Goal: Information Seeking & Learning: Check status

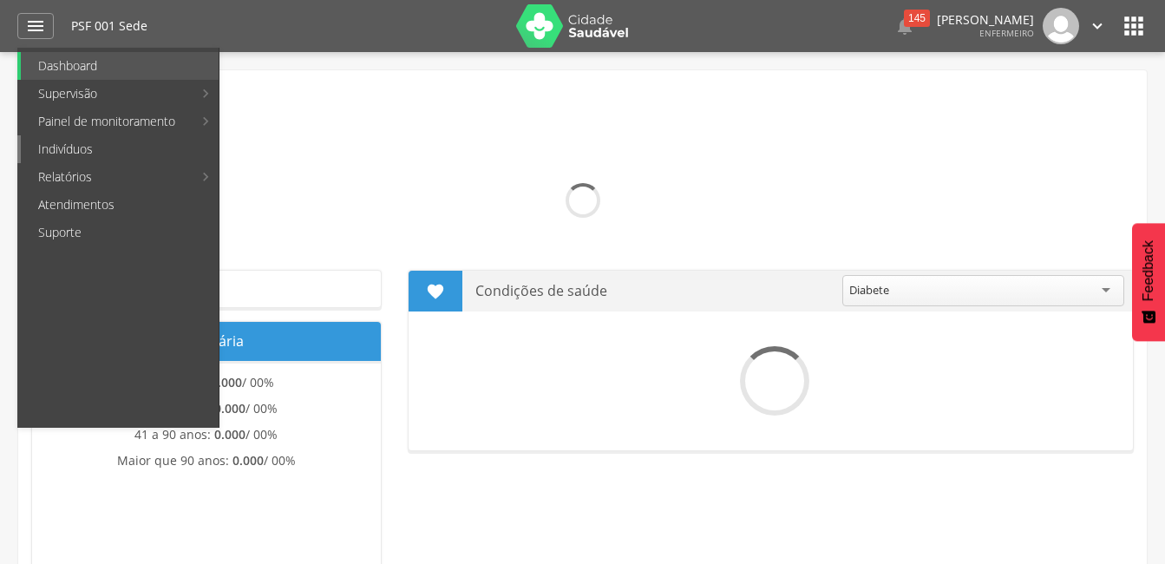
click at [80, 150] on link "Indivíduos" at bounding box center [120, 149] width 198 height 28
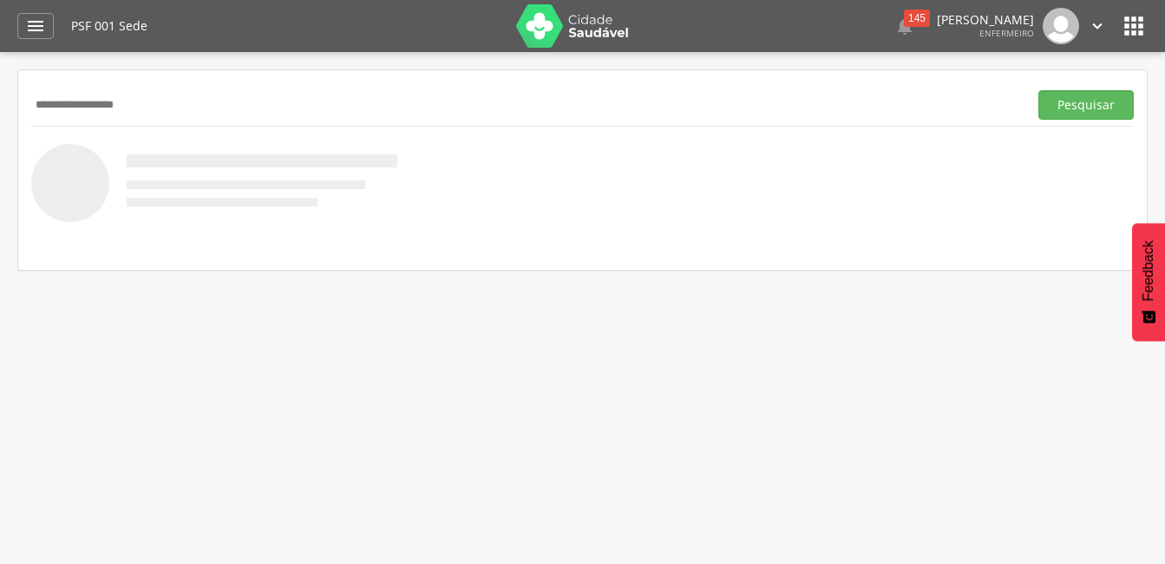
type input "**********"
click at [1039, 90] on button "Pesquisar" at bounding box center [1086, 104] width 95 height 29
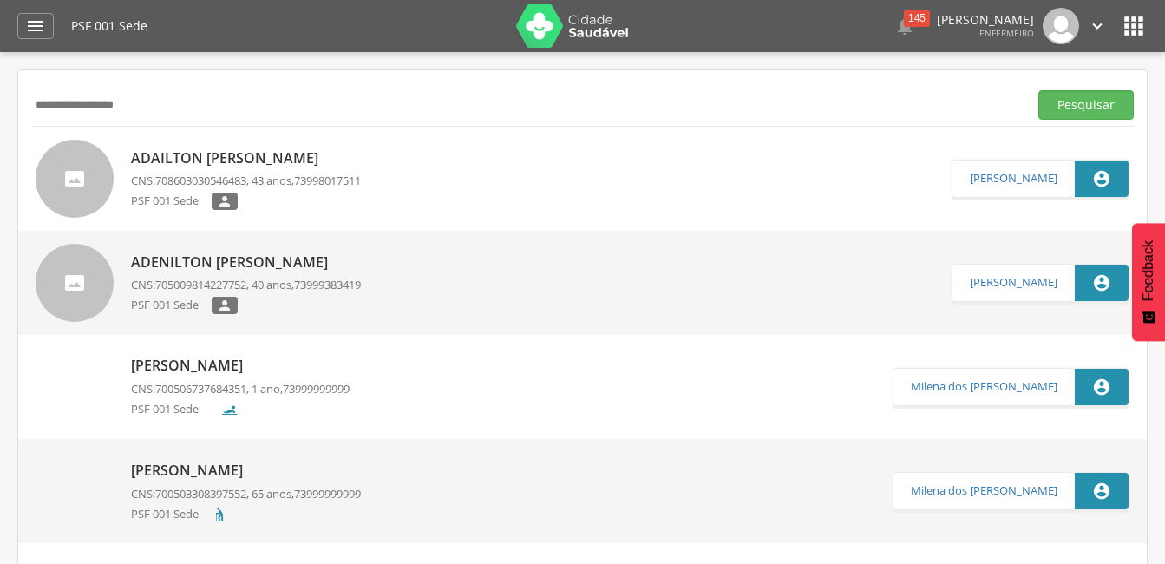
click at [194, 376] on p "[PERSON_NAME]" at bounding box center [240, 366] width 219 height 20
type input "**********"
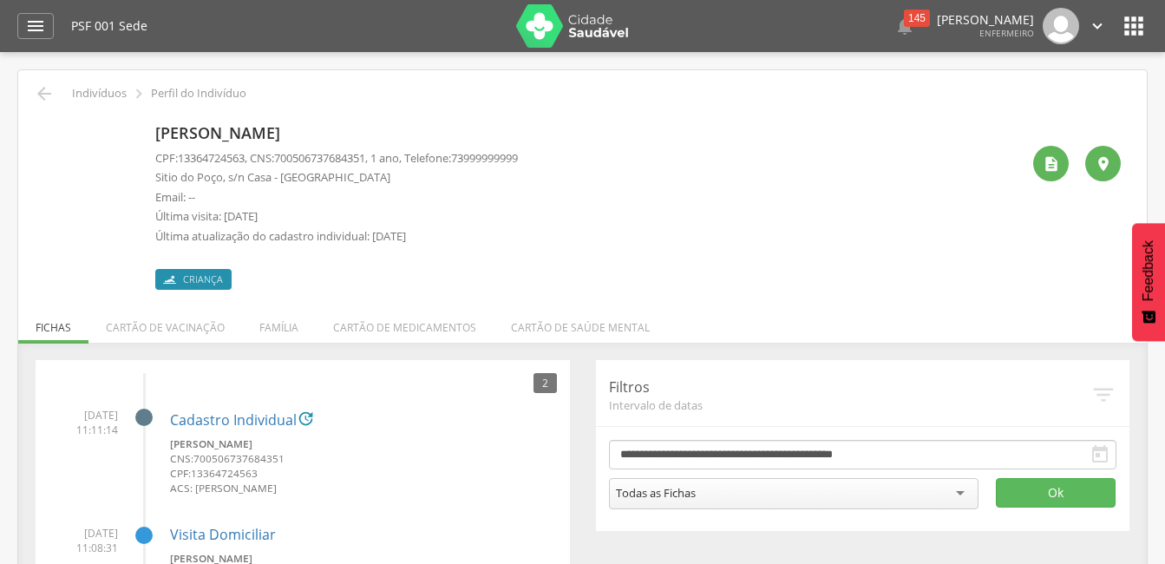
click at [44, 127] on img at bounding box center [44, 127] width 0 height 0
click at [189, 329] on li "Cartão de vacinação" at bounding box center [165, 323] width 154 height 41
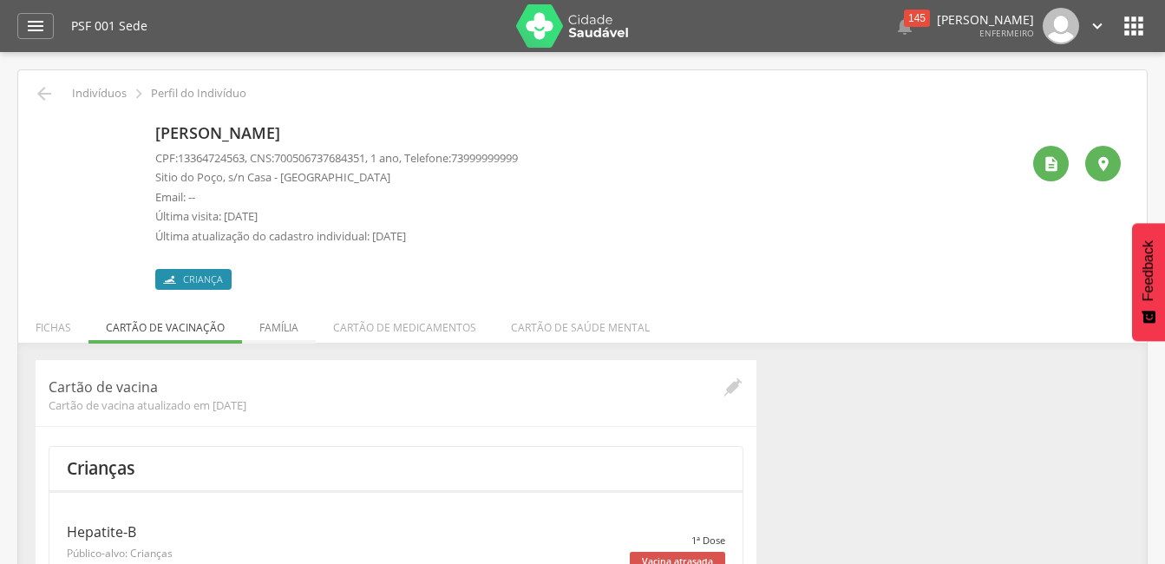
click at [260, 337] on li "Família" at bounding box center [279, 323] width 74 height 41
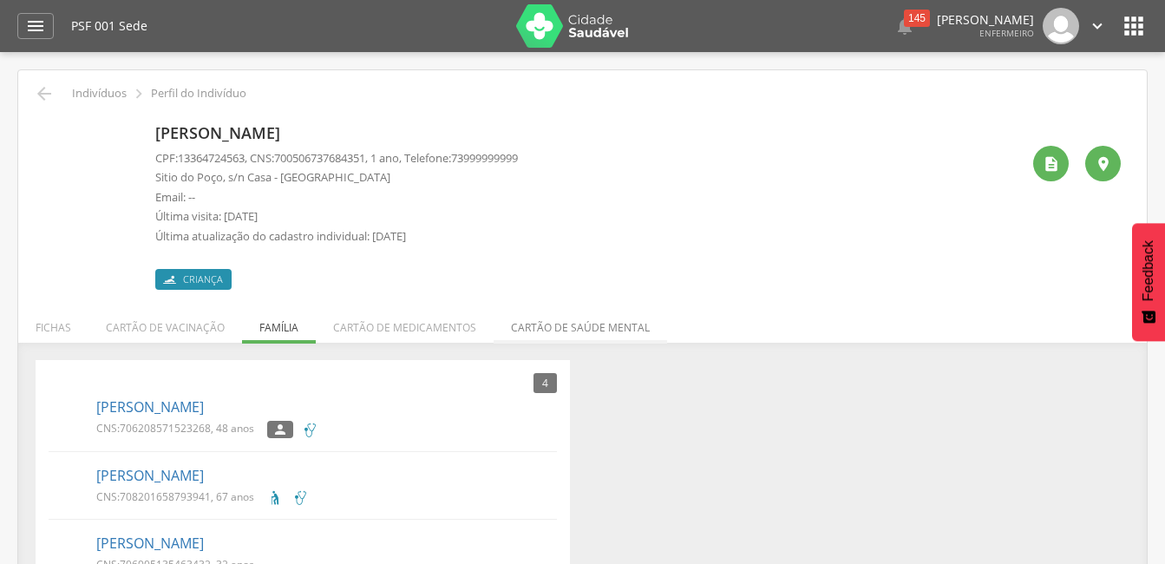
click at [540, 337] on li "Cartão de saúde mental" at bounding box center [581, 323] width 174 height 41
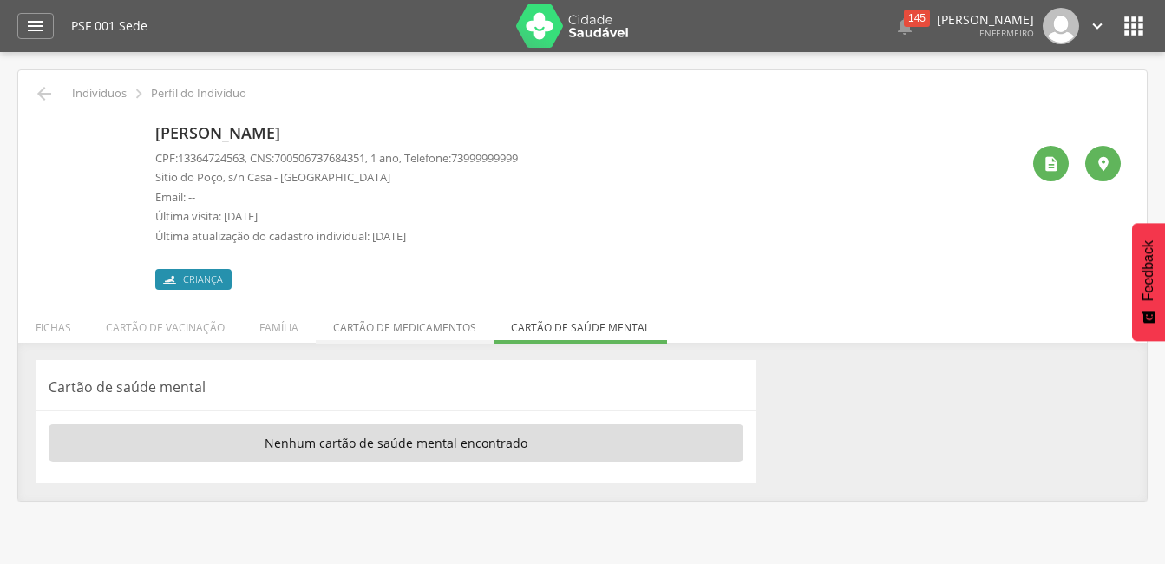
click at [398, 331] on li "Cartão de medicamentos" at bounding box center [405, 323] width 178 height 41
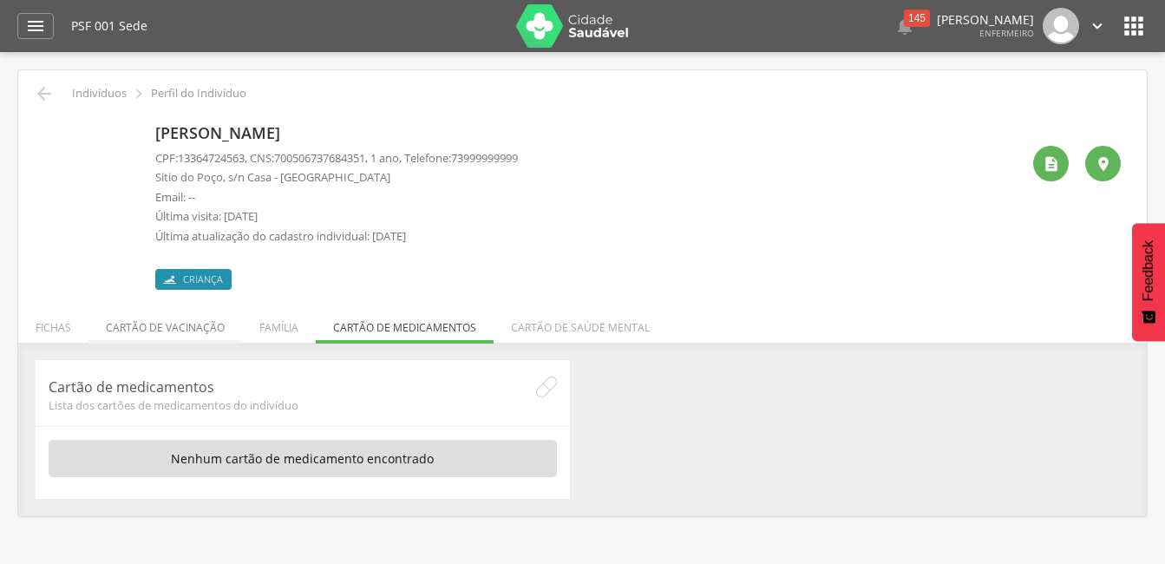
click at [188, 334] on li "Cartão de vacinação" at bounding box center [165, 323] width 154 height 41
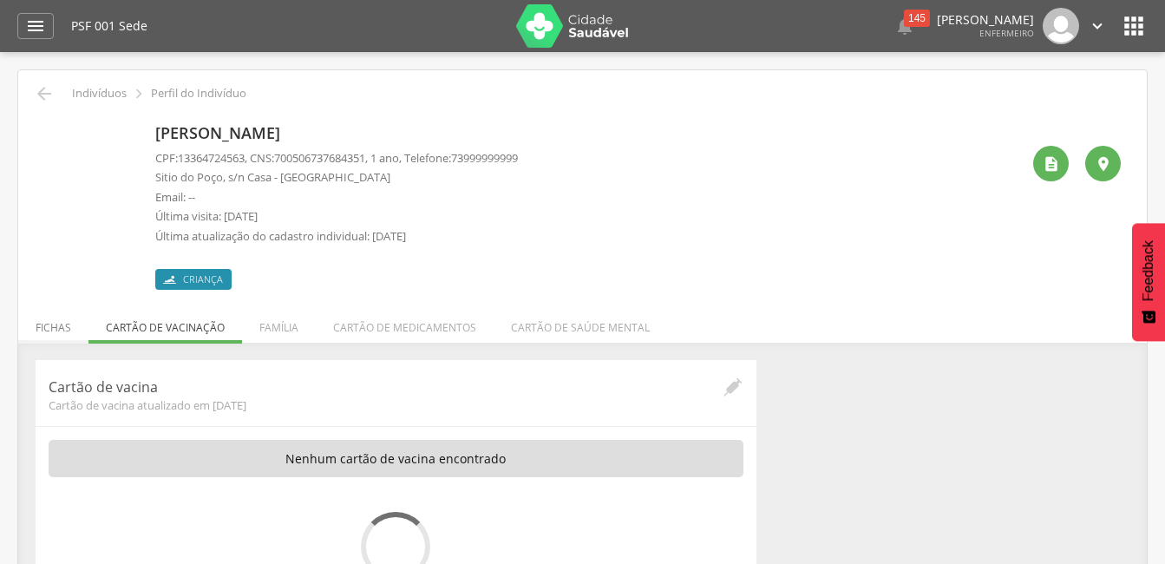
click at [47, 327] on li "Fichas" at bounding box center [53, 323] width 70 height 41
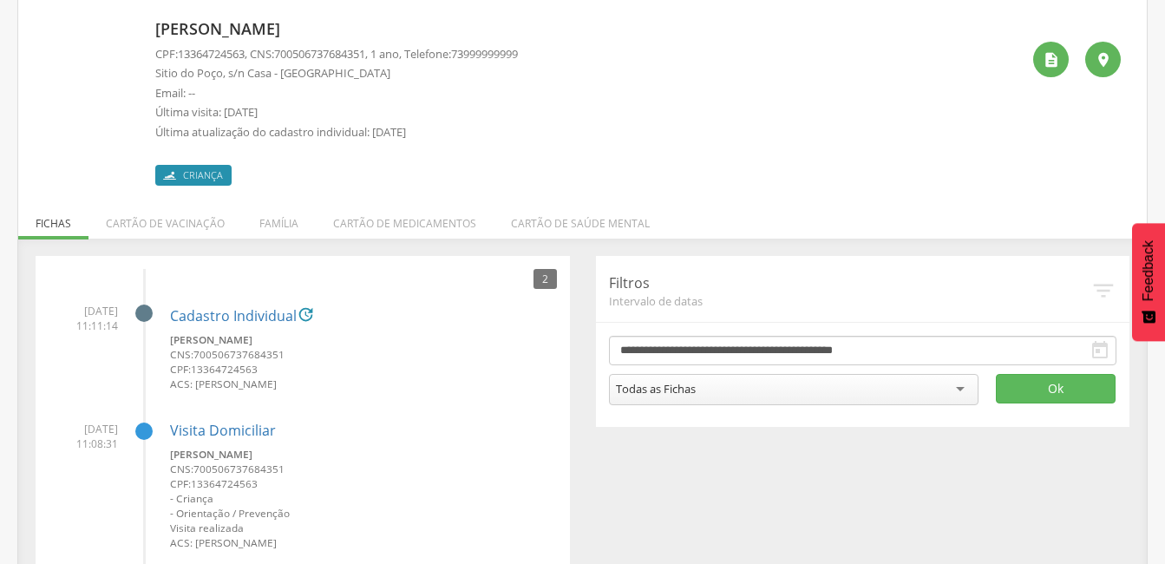
scroll to position [74, 0]
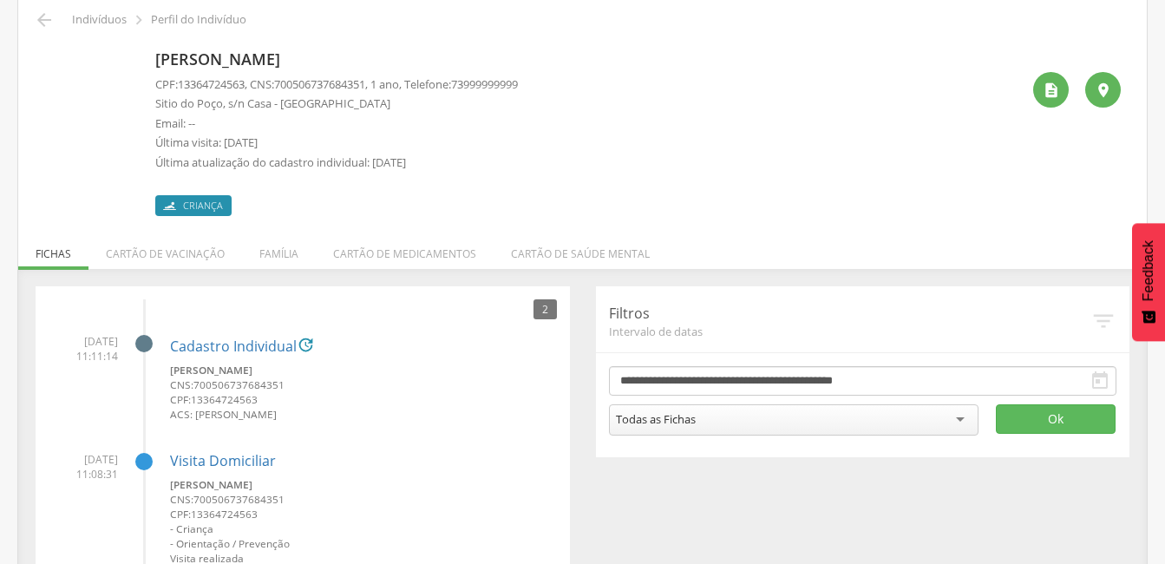
click at [33, 16] on div " Indivíduos  Perfil do Indivíduo" at bounding box center [582, 20] width 1103 height 21
click at [50, 22] on icon "" at bounding box center [44, 20] width 21 height 21
